Goal: Task Accomplishment & Management: Complete application form

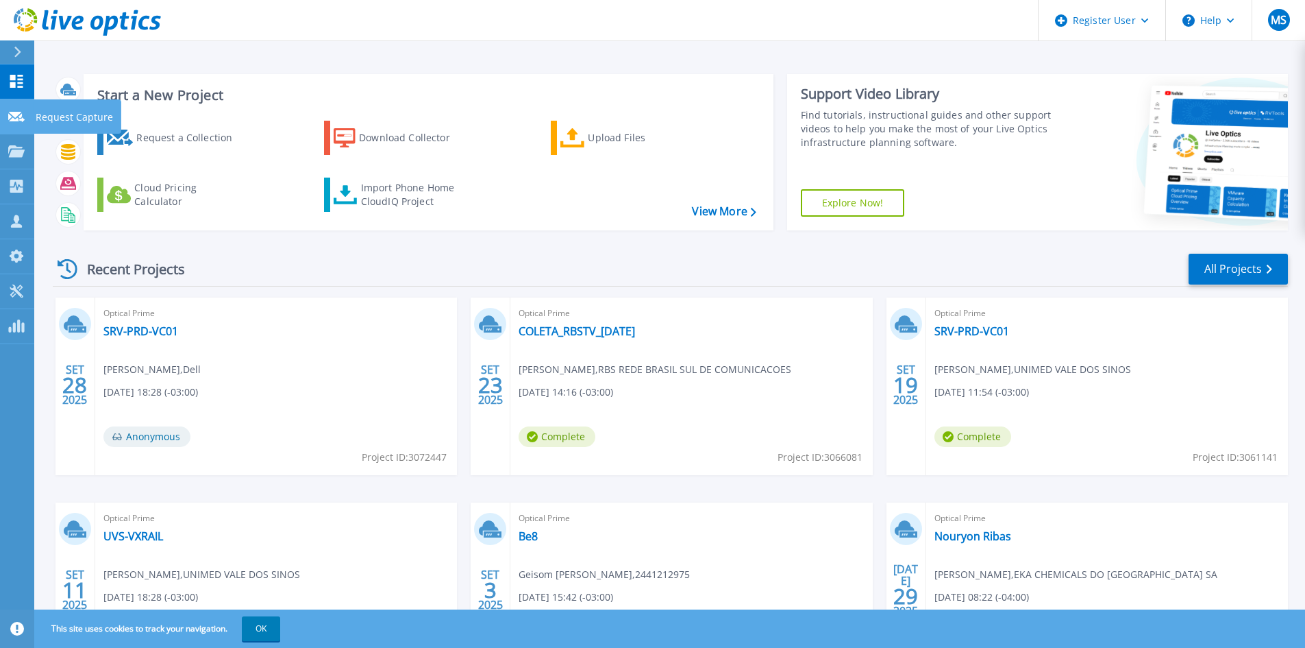
click at [8, 112] on icon at bounding box center [16, 117] width 16 height 10
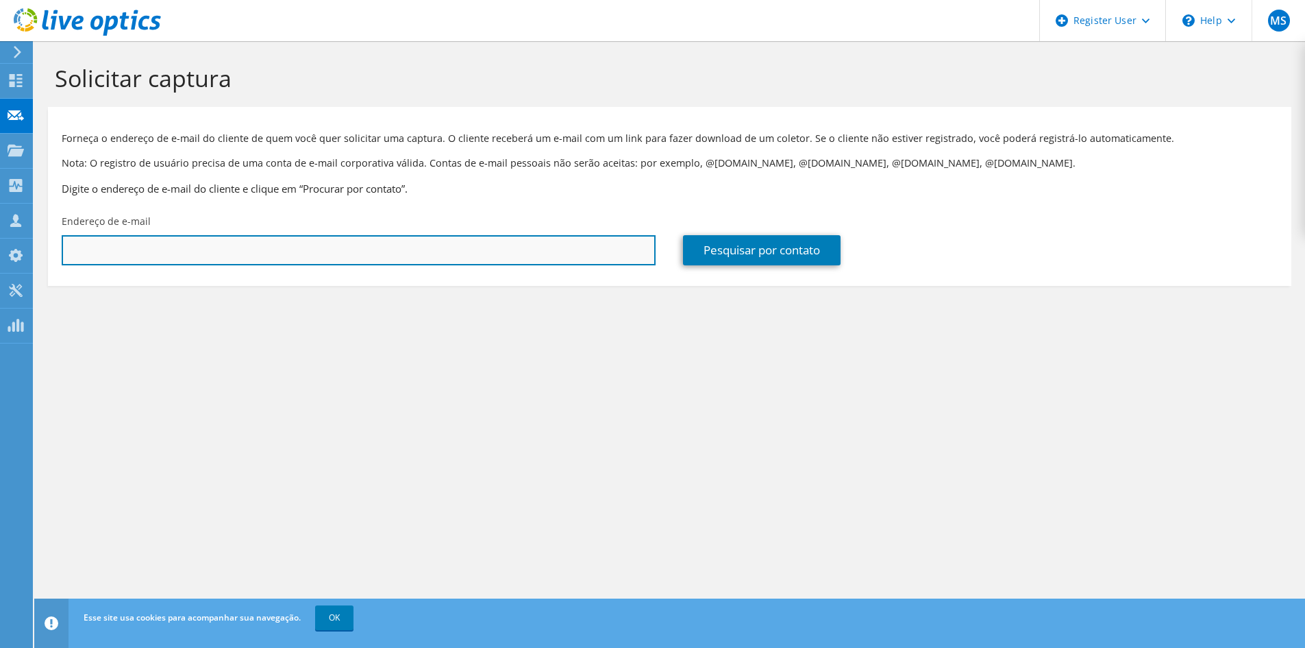
click at [589, 245] on input "text" at bounding box center [359, 250] width 594 height 30
type input "marcio@smolen.com.br"
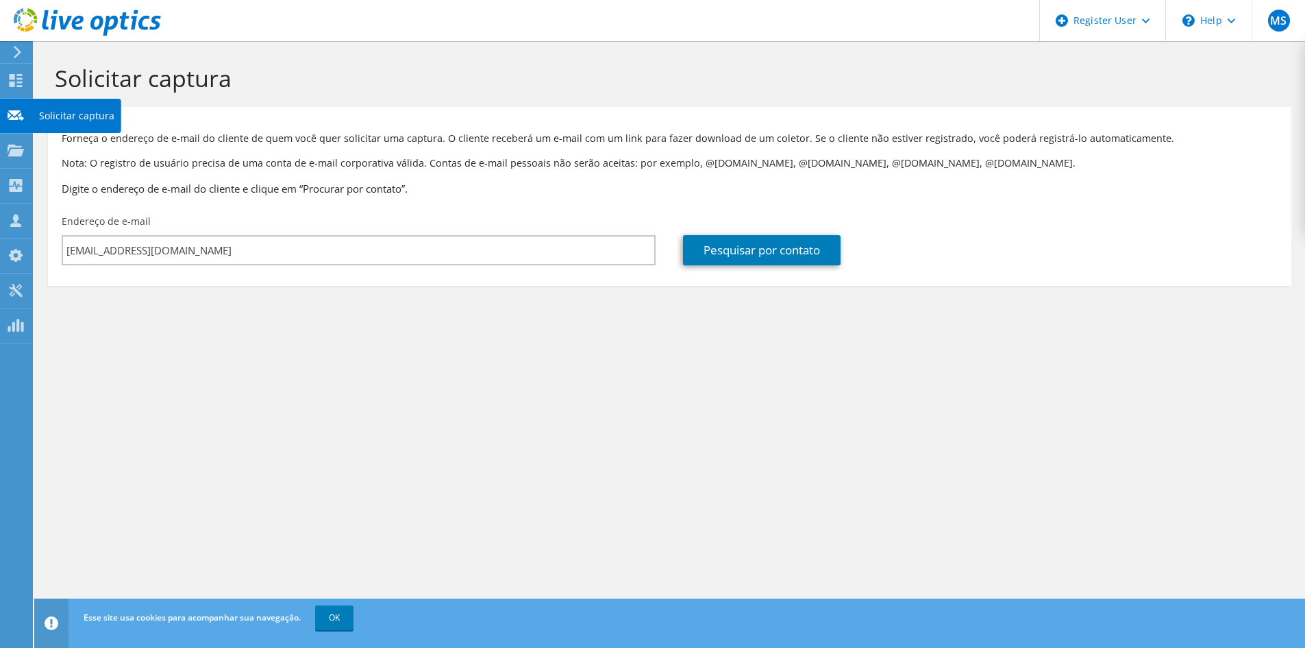
click at [19, 120] on icon at bounding box center [16, 115] width 16 height 13
click at [18, 84] on icon at bounding box center [16, 80] width 16 height 13
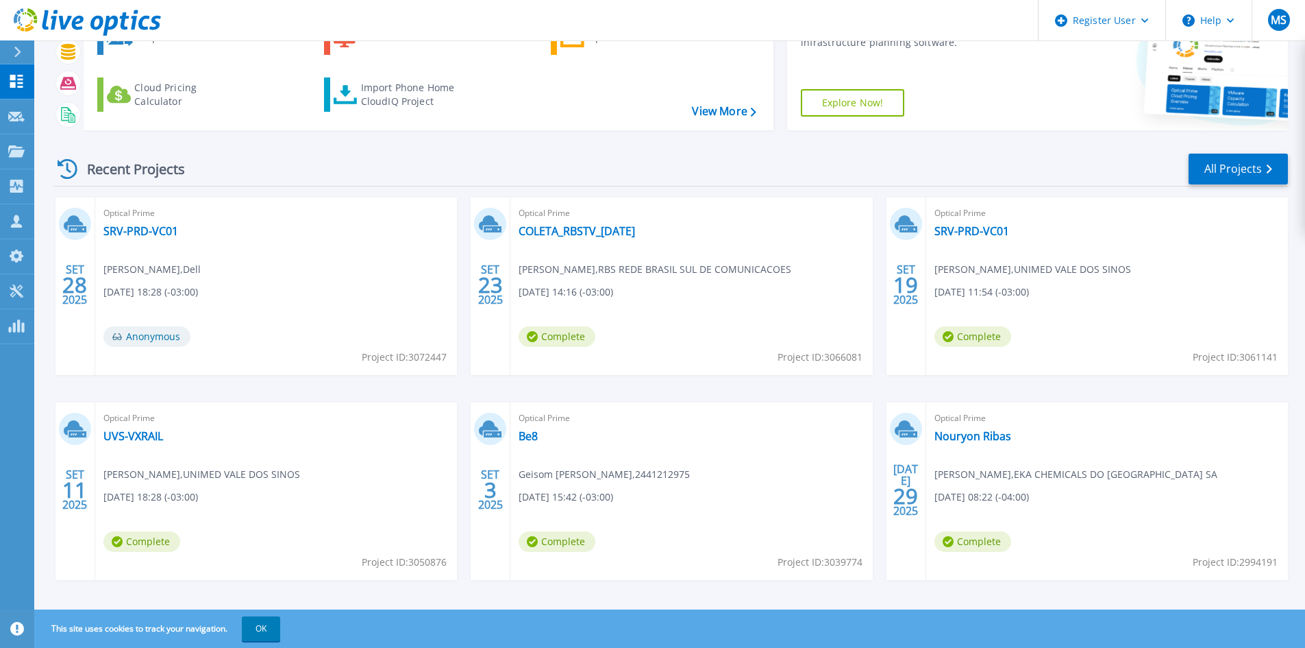
scroll to position [112, 0]
